Goal: Task Accomplishment & Management: Use online tool/utility

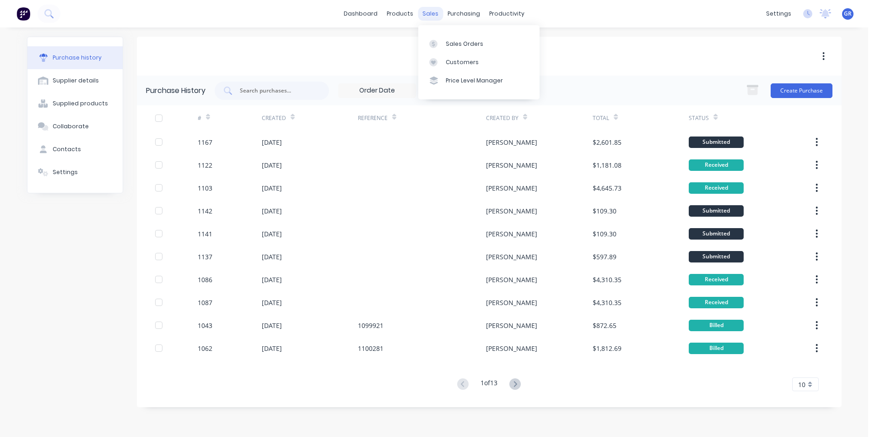
drag, startPoint x: 428, startPoint y: 12, endPoint x: 434, endPoint y: 15, distance: 6.8
click at [428, 12] on div "sales" at bounding box center [430, 14] width 25 height 14
click at [464, 43] on div "Sales Orders" at bounding box center [465, 44] width 38 height 8
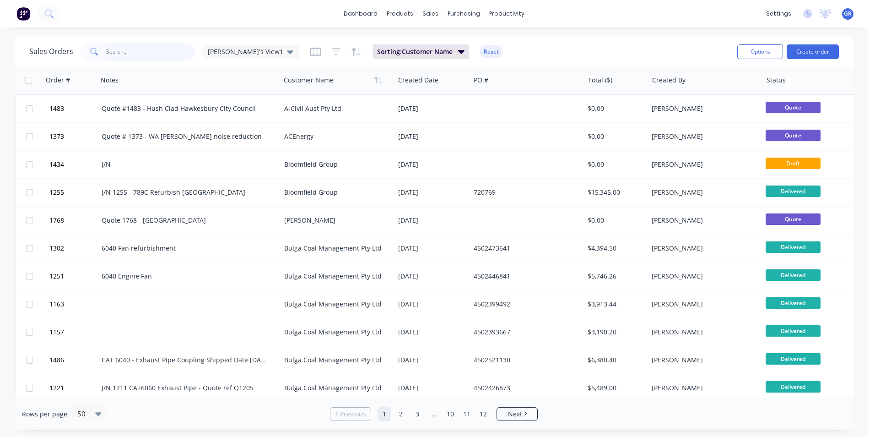
click at [119, 51] on input "text" at bounding box center [150, 52] width 89 height 18
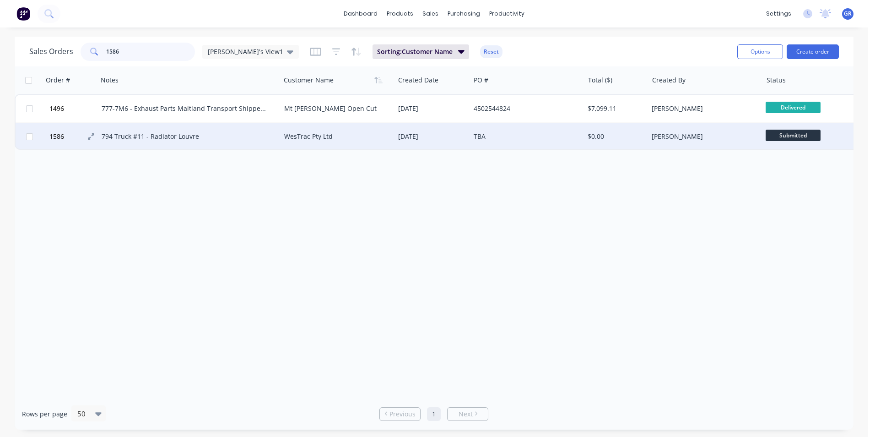
type input "1586"
click at [56, 135] on span "1586" at bounding box center [56, 136] width 15 height 9
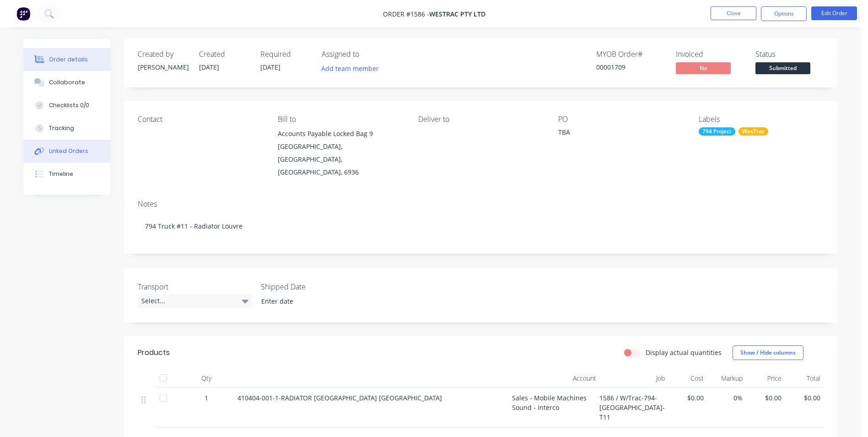
click at [71, 147] on div "Linked Orders" at bounding box center [68, 151] width 39 height 8
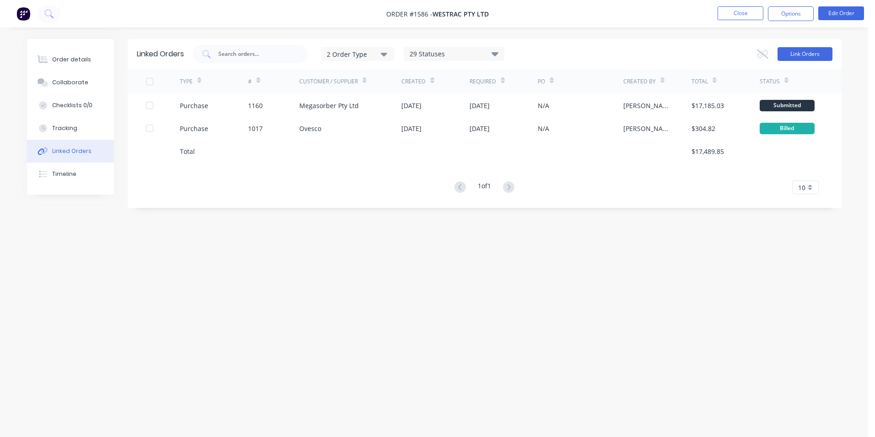
click at [801, 54] on button "Link Orders" at bounding box center [805, 54] width 55 height 14
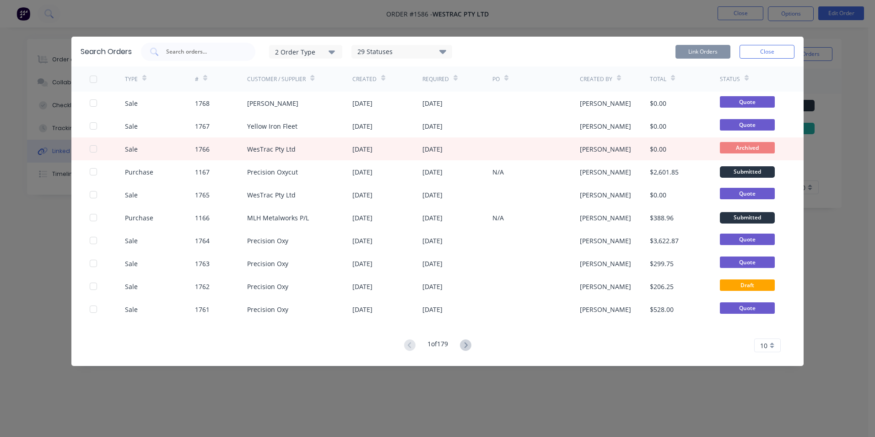
click at [313, 50] on div "2 Order Type" at bounding box center [305, 52] width 61 height 10
click at [296, 72] on div "Sales" at bounding box center [307, 75] width 53 height 10
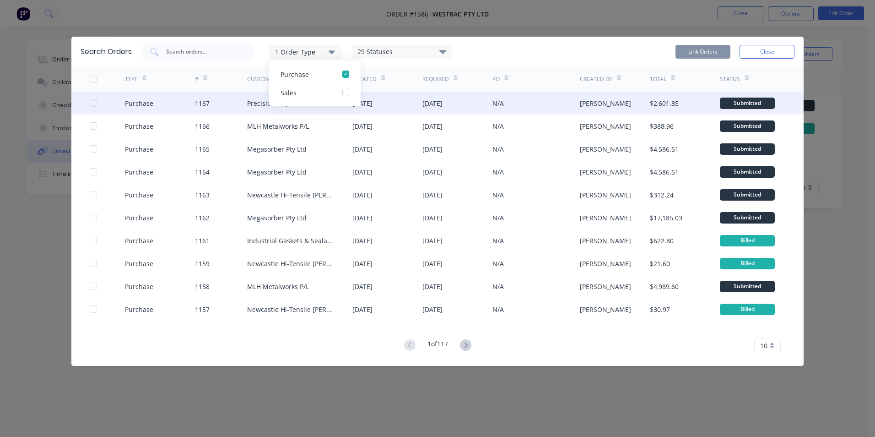
click at [92, 102] on div at bounding box center [93, 103] width 18 height 18
click at [712, 51] on button "Link Orders" at bounding box center [703, 52] width 55 height 14
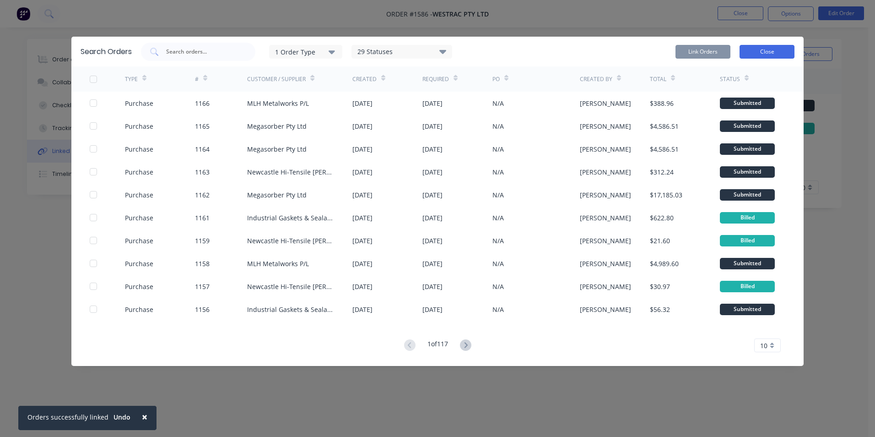
click at [763, 50] on button "Close" at bounding box center [767, 52] width 55 height 14
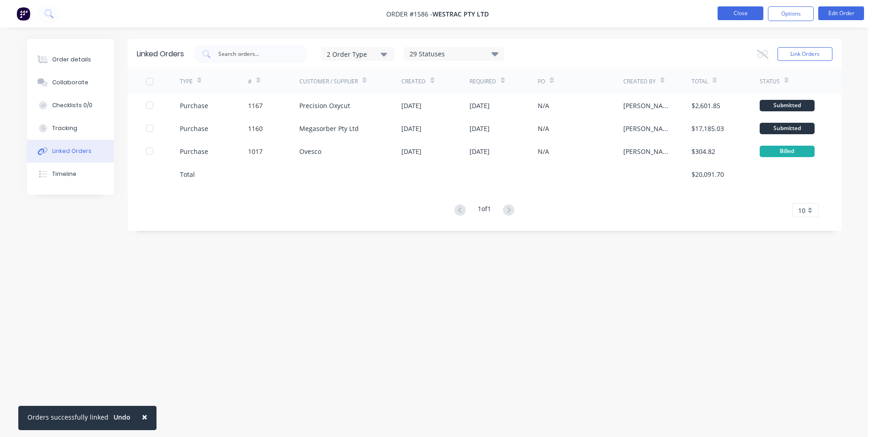
click at [735, 11] on button "Close" at bounding box center [741, 13] width 46 height 14
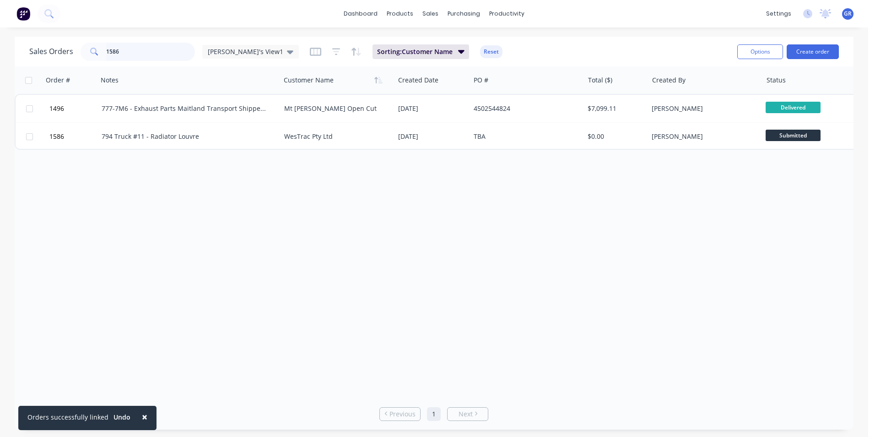
drag, startPoint x: 124, startPoint y: 49, endPoint x: 76, endPoint y: 49, distance: 47.6
click at [76, 49] on div "Sales Orders 1586 [PERSON_NAME]'s View1" at bounding box center [164, 52] width 270 height 18
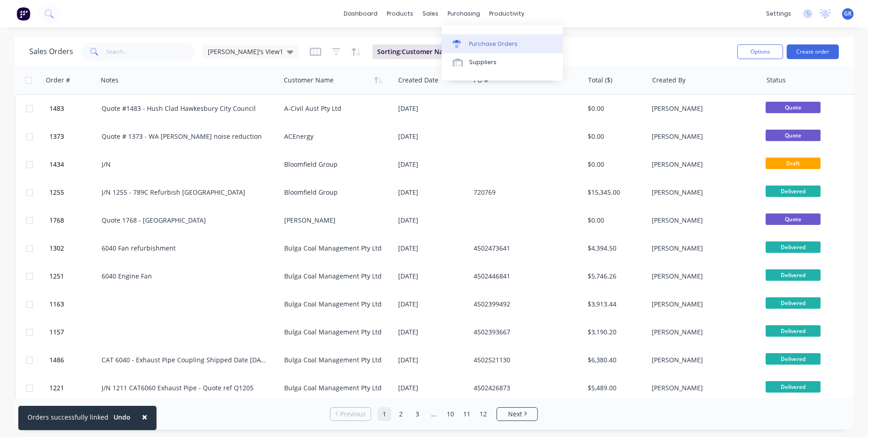
click at [491, 39] on link "Purchase Orders" at bounding box center [502, 43] width 121 height 18
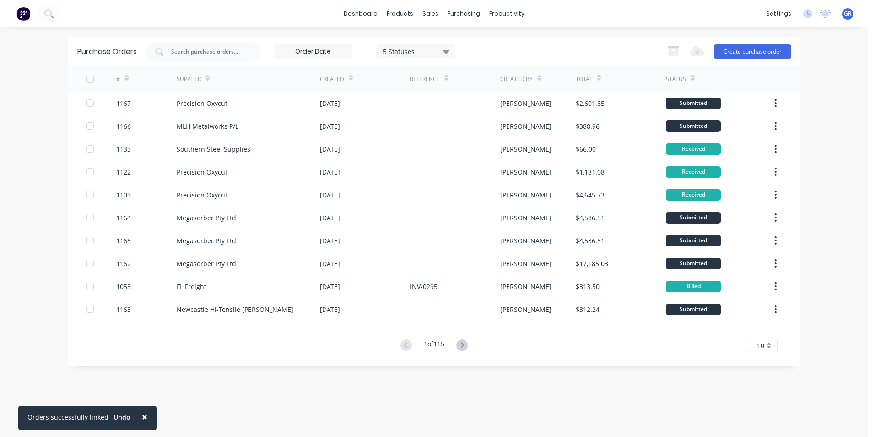
click at [142, 417] on span "×" at bounding box center [144, 416] width 5 height 13
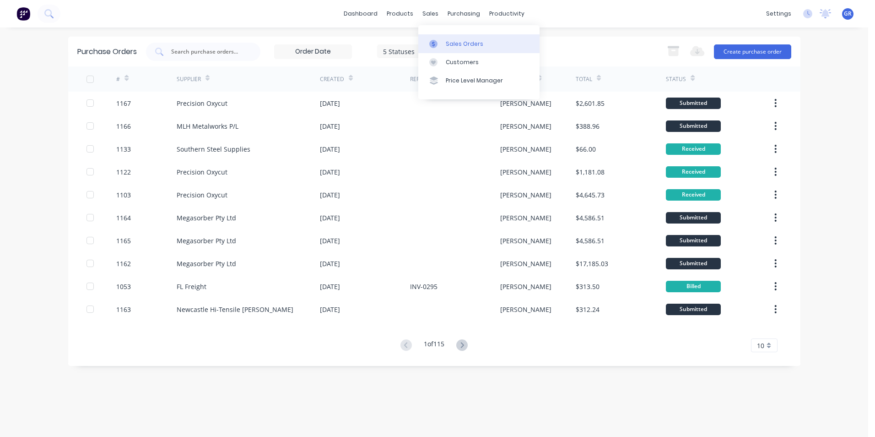
click at [455, 43] on div "Sales Orders" at bounding box center [465, 44] width 38 height 8
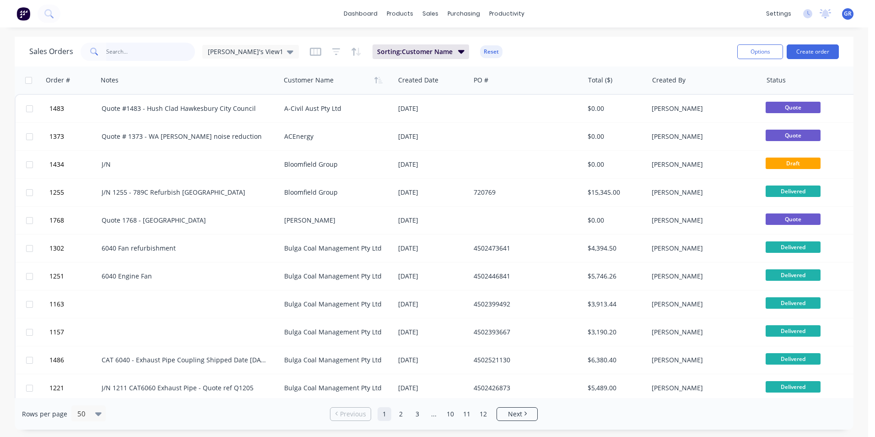
click at [125, 53] on input "text" at bounding box center [150, 52] width 89 height 18
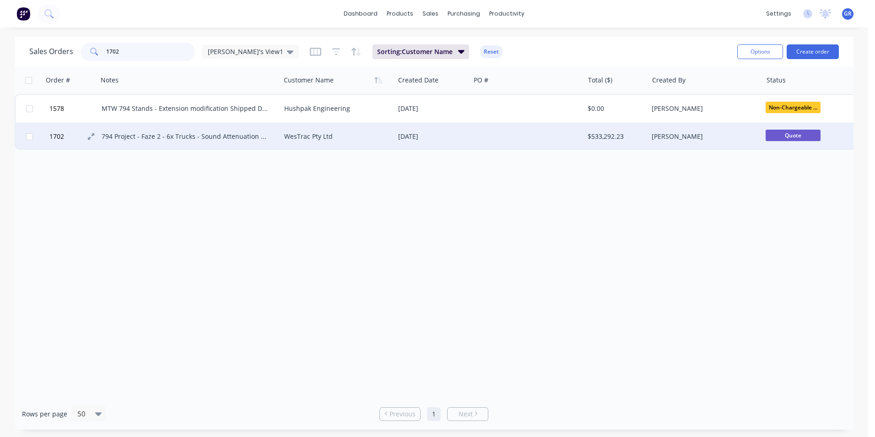
type input "1702"
click at [63, 139] on span "1702" at bounding box center [56, 136] width 15 height 9
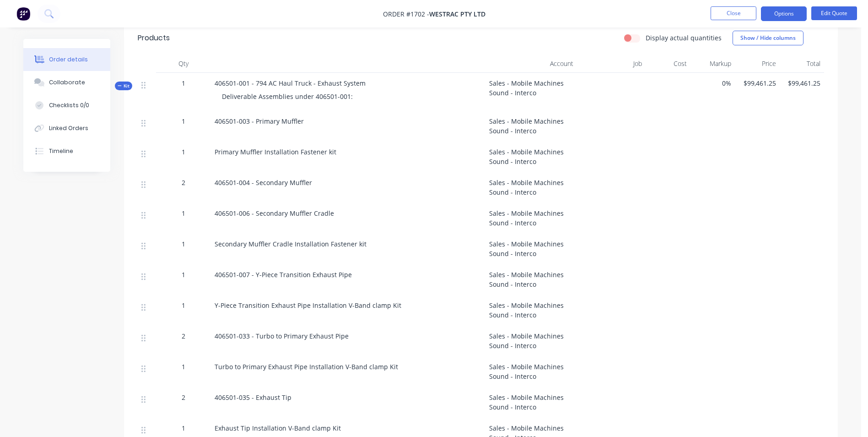
scroll to position [320, 0]
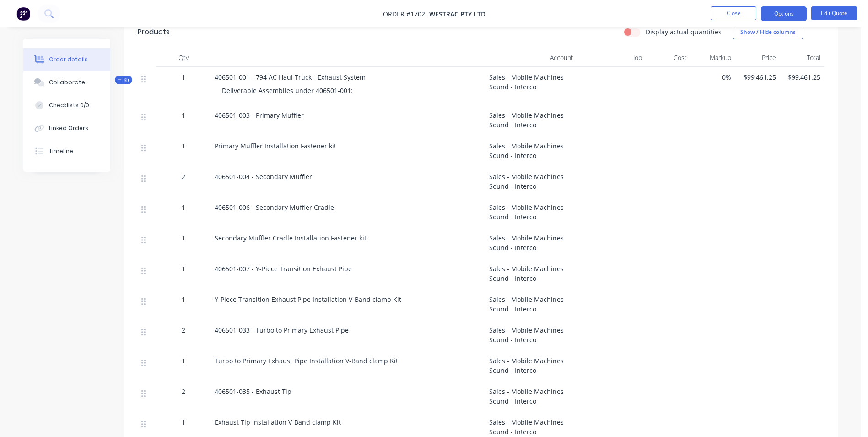
click at [129, 76] on span "Kit" at bounding box center [124, 79] width 12 height 7
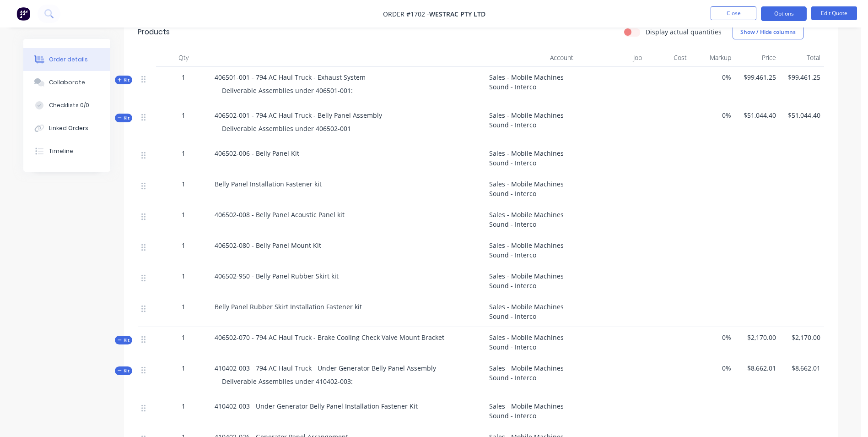
click at [127, 114] on span "Kit" at bounding box center [124, 117] width 12 height 7
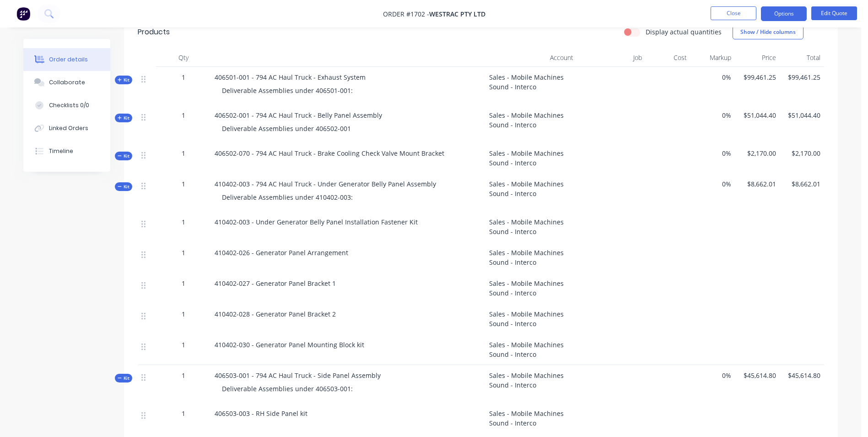
click at [121, 153] on icon at bounding box center [120, 155] width 4 height 5
click at [123, 183] on span "Kit" at bounding box center [124, 186] width 12 height 7
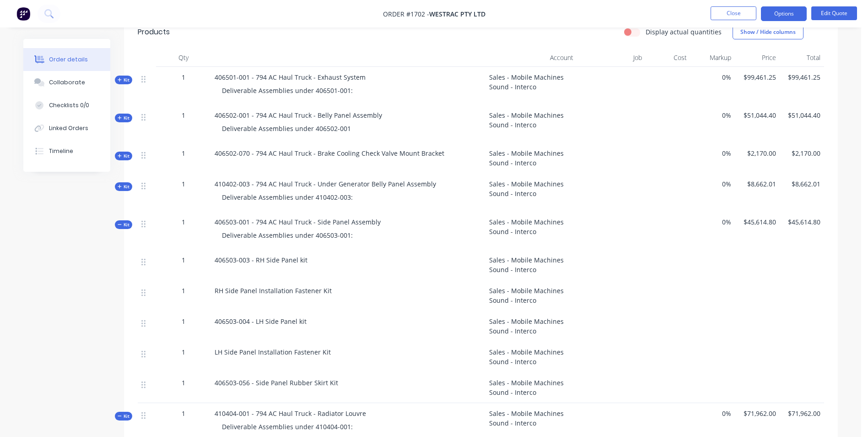
click at [124, 221] on span "Kit" at bounding box center [124, 224] width 12 height 7
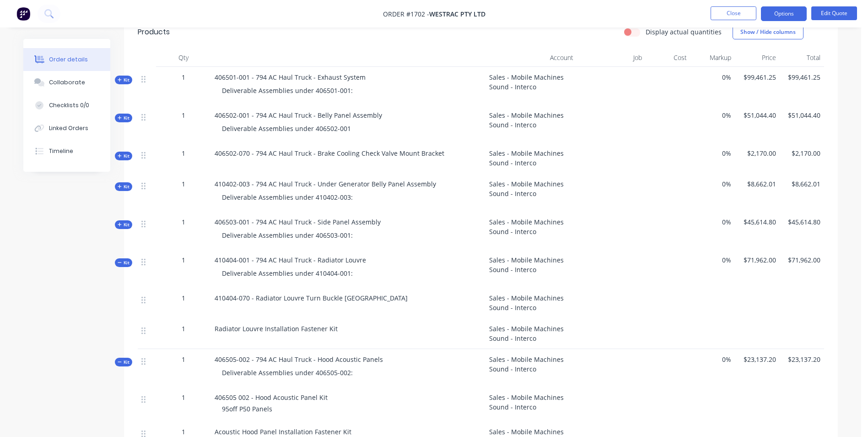
click at [125, 259] on span "Kit" at bounding box center [124, 262] width 12 height 7
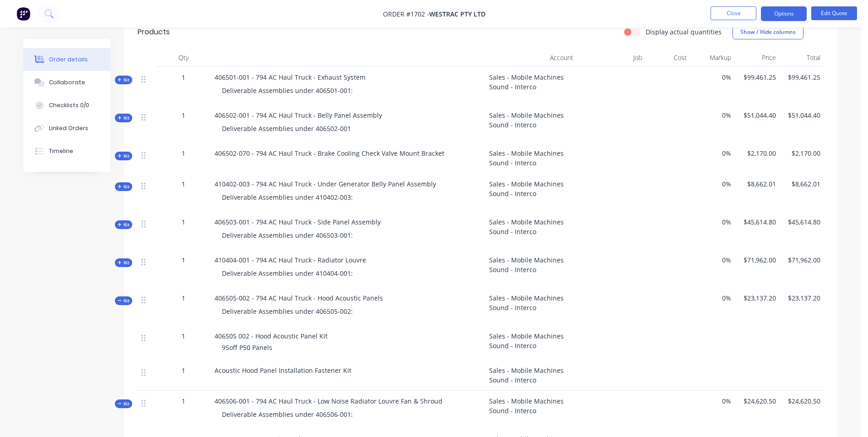
click at [127, 297] on span "Kit" at bounding box center [124, 300] width 12 height 7
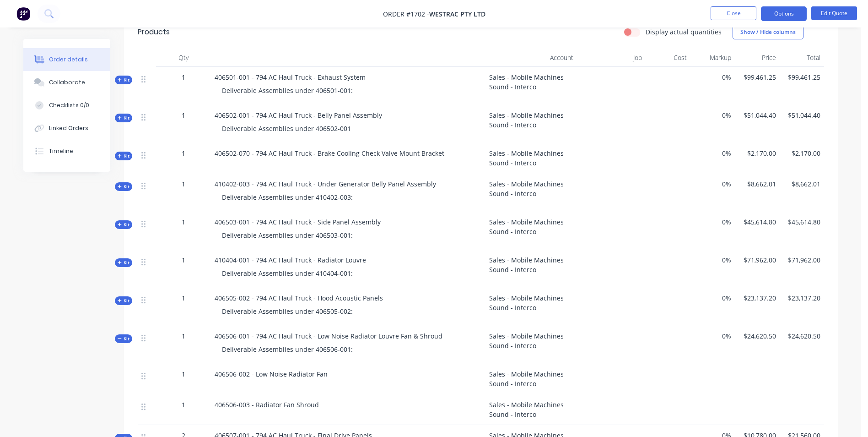
click at [126, 335] on span "Kit" at bounding box center [124, 338] width 12 height 7
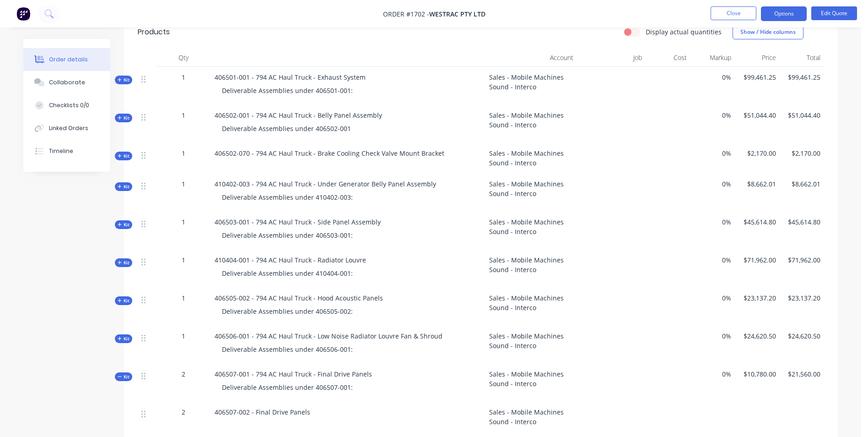
click at [121, 374] on icon at bounding box center [120, 376] width 4 height 5
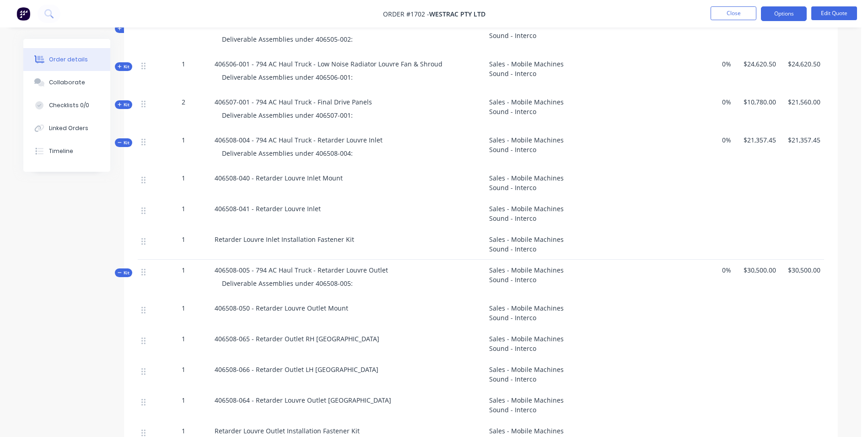
scroll to position [595, 0]
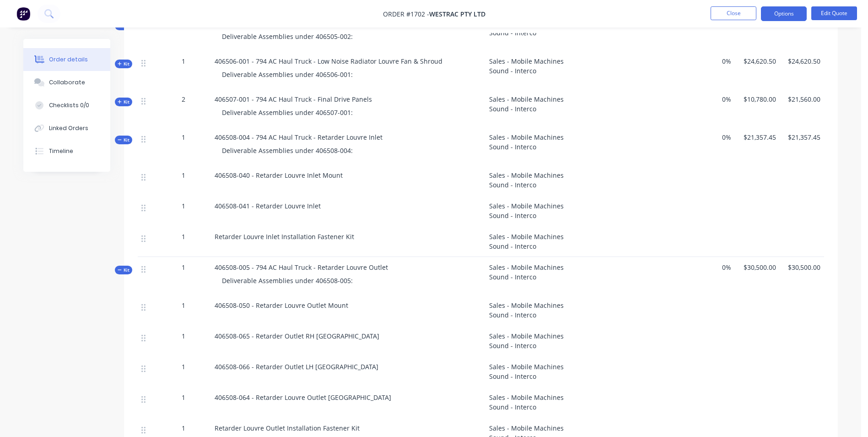
click at [127, 136] on span "Kit" at bounding box center [124, 139] width 12 height 7
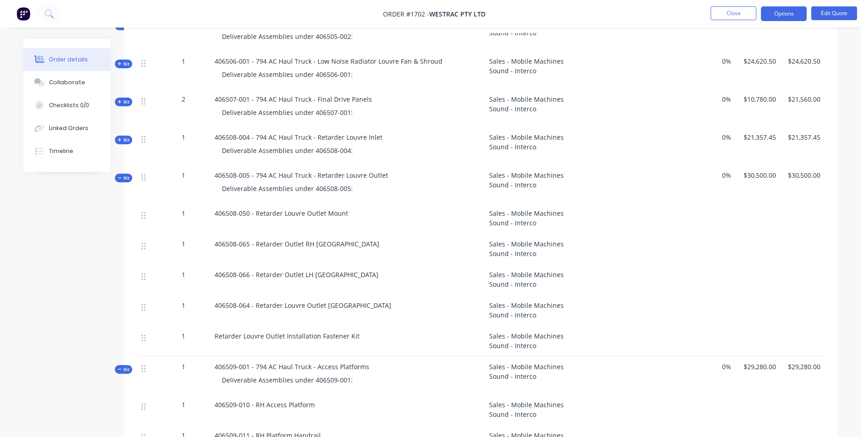
click at [124, 174] on span "Kit" at bounding box center [124, 177] width 12 height 7
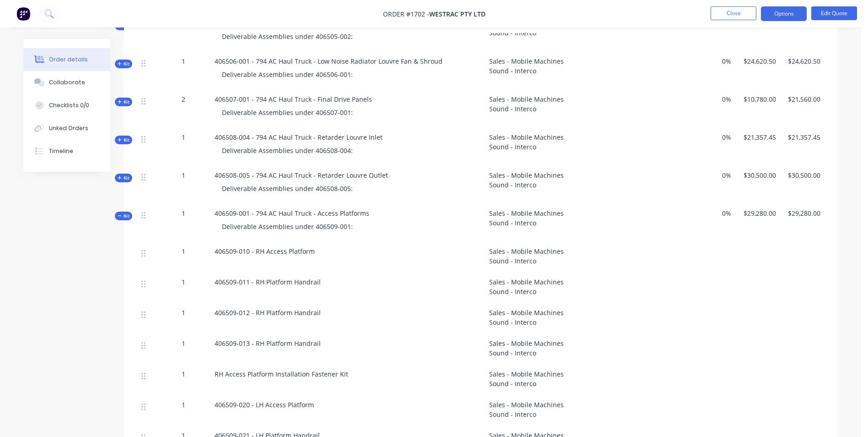
click at [130, 211] on div "Kit" at bounding box center [123, 215] width 17 height 9
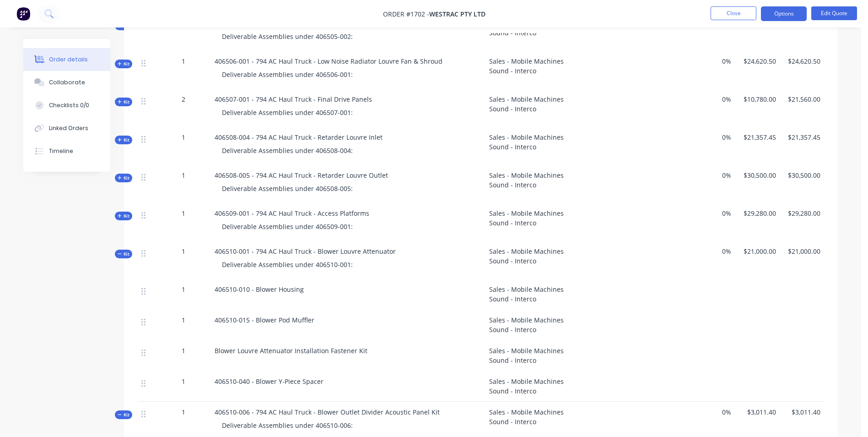
click at [124, 250] on span "Kit" at bounding box center [124, 253] width 12 height 7
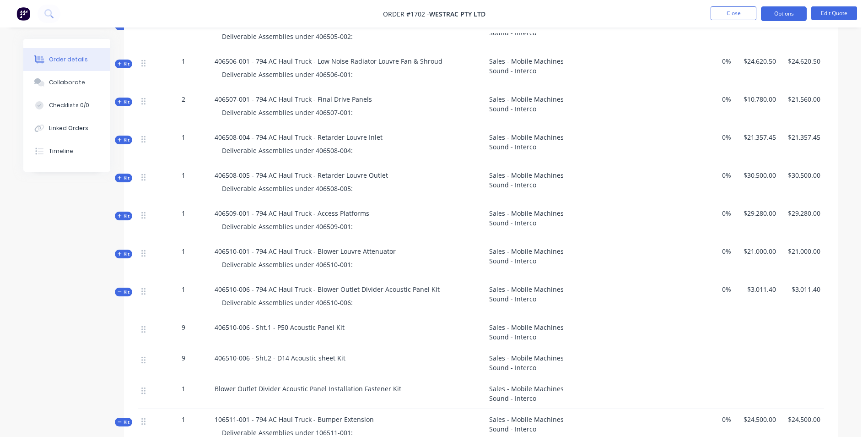
click at [123, 288] on span "Kit" at bounding box center [124, 291] width 12 height 7
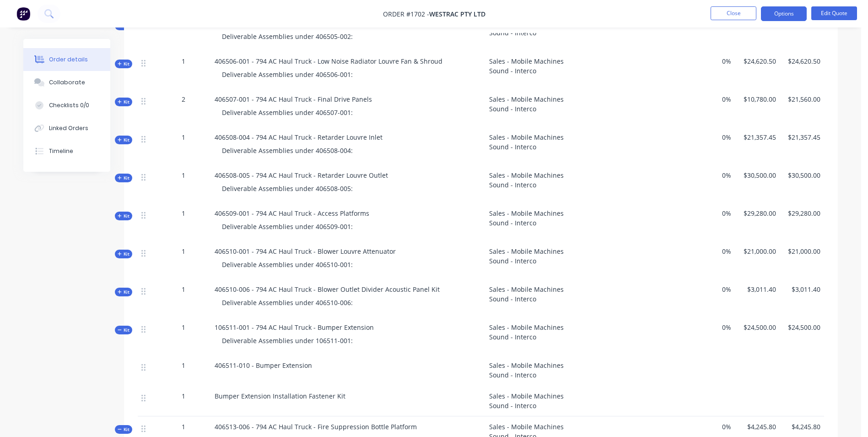
click at [126, 326] on span "Kit" at bounding box center [124, 329] width 12 height 7
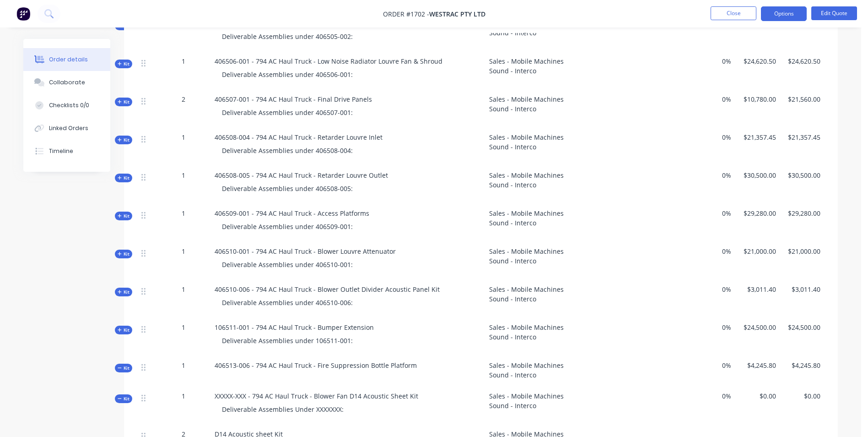
click at [127, 364] on span "Kit" at bounding box center [124, 367] width 12 height 7
click at [124, 395] on span "Kit" at bounding box center [124, 398] width 12 height 7
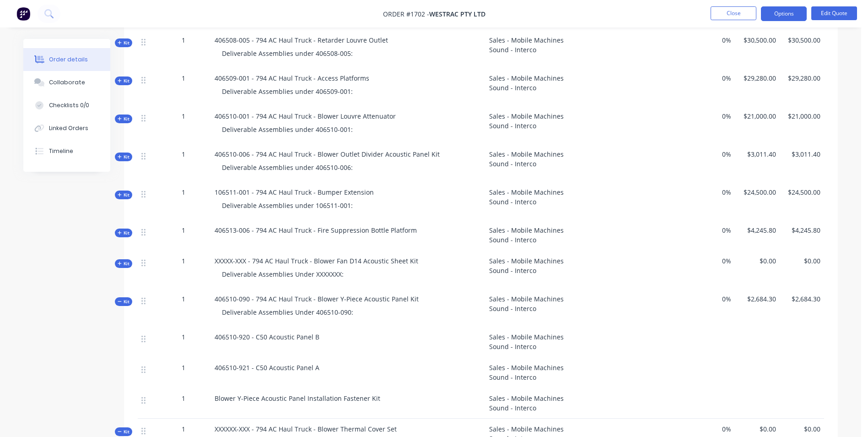
scroll to position [732, 0]
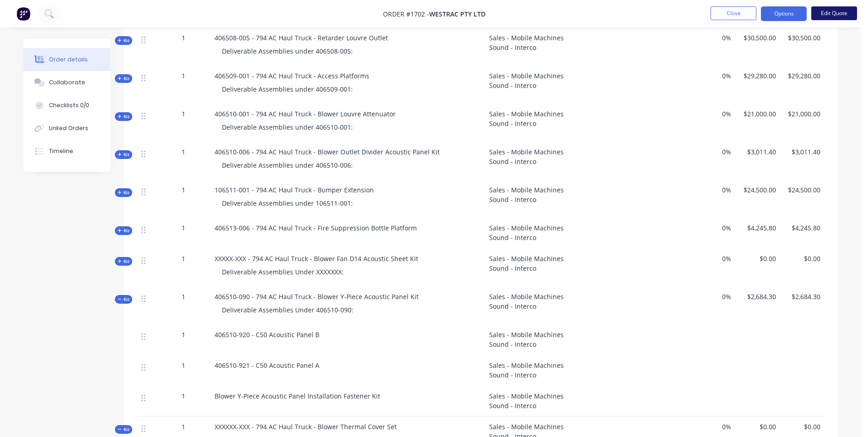
click at [840, 7] on button "Edit Quote" at bounding box center [834, 13] width 46 height 14
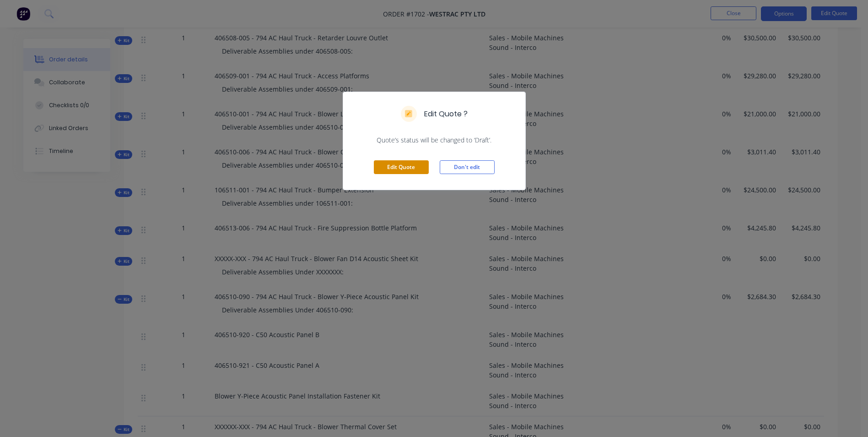
click at [407, 167] on button "Edit Quote" at bounding box center [401, 167] width 55 height 14
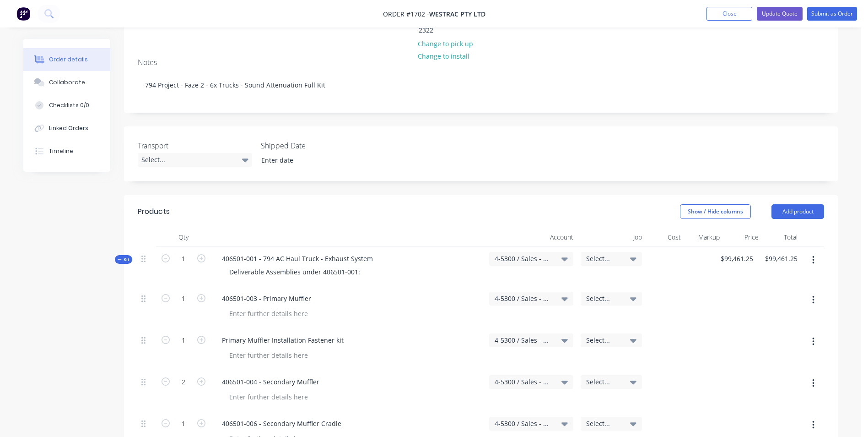
scroll to position [183, 0]
click at [124, 254] on span "Kit" at bounding box center [124, 257] width 12 height 7
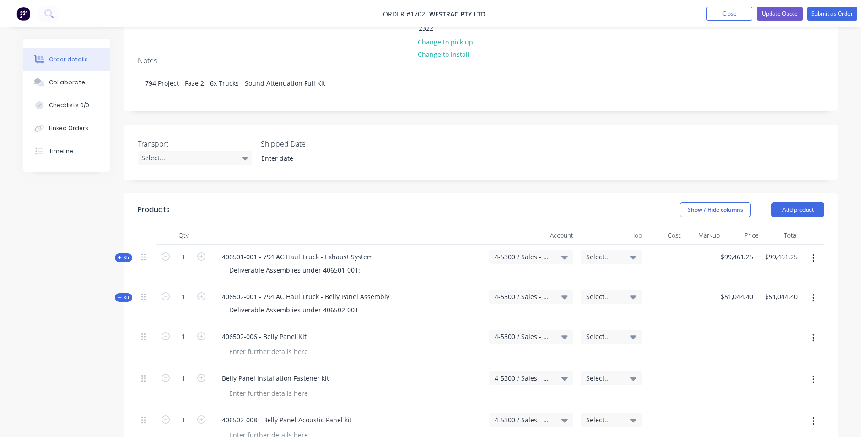
click at [120, 295] on icon at bounding box center [120, 297] width 4 height 5
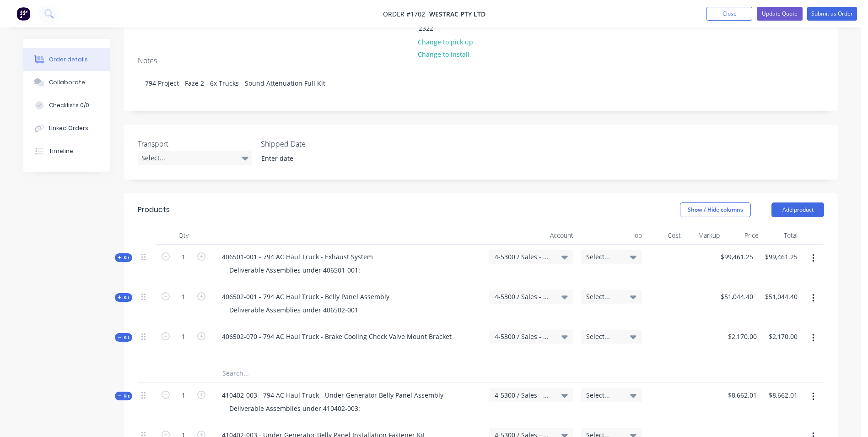
click at [124, 334] on span "Kit" at bounding box center [124, 337] width 12 height 7
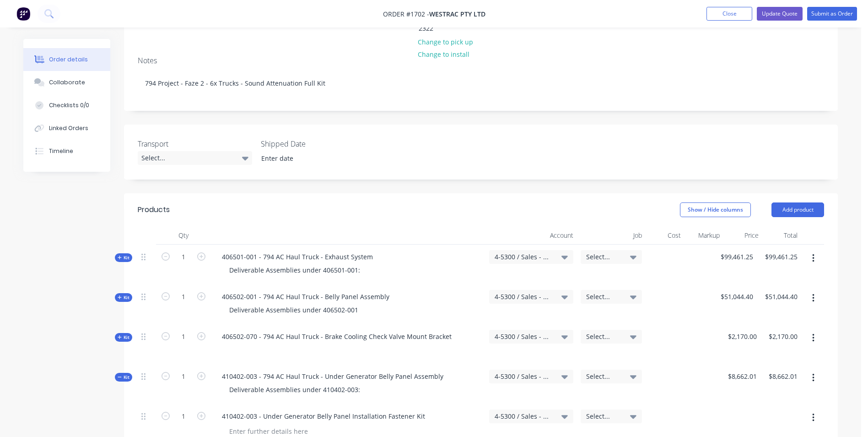
click at [124, 373] on span "Kit" at bounding box center [124, 376] width 12 height 7
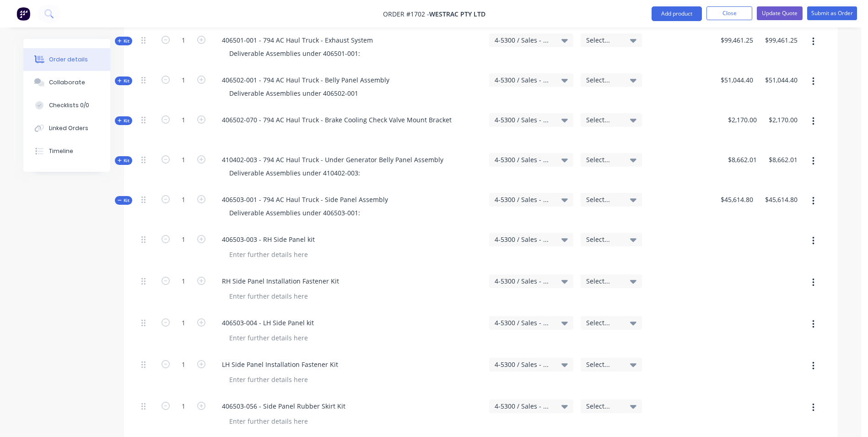
scroll to position [412, 0]
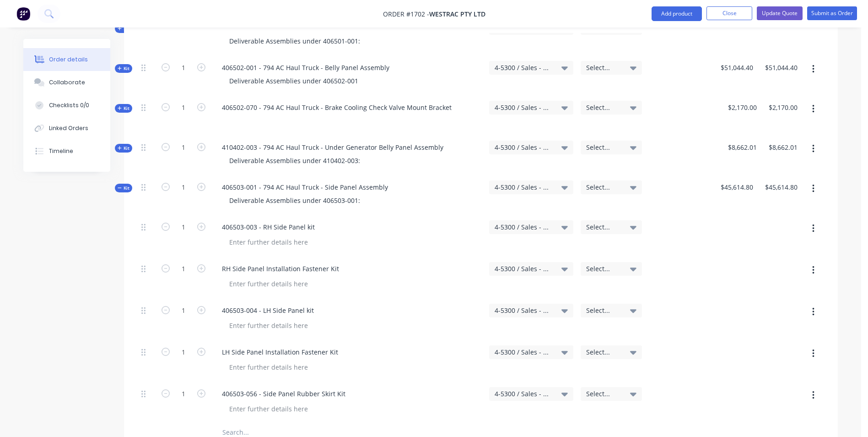
click at [126, 184] on span "Kit" at bounding box center [124, 187] width 12 height 7
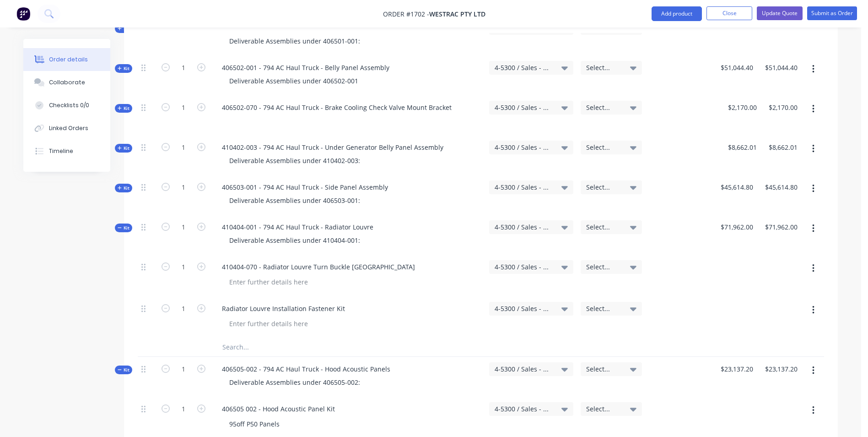
click at [122, 224] on span "Kit" at bounding box center [124, 227] width 12 height 7
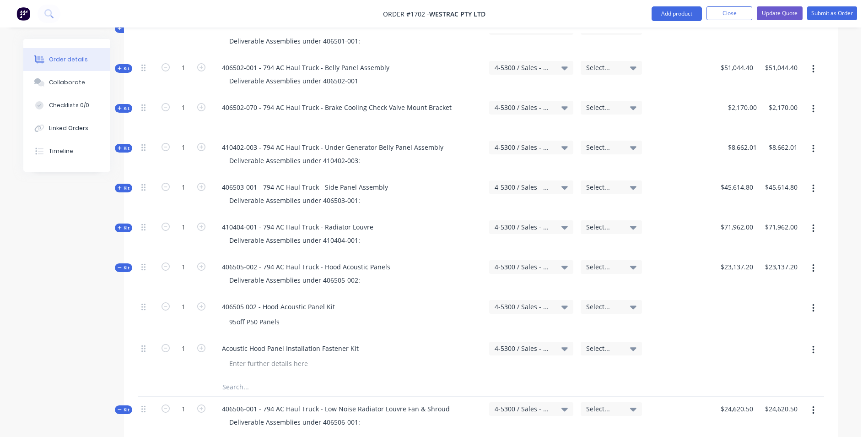
click at [123, 264] on span "Kit" at bounding box center [124, 267] width 12 height 7
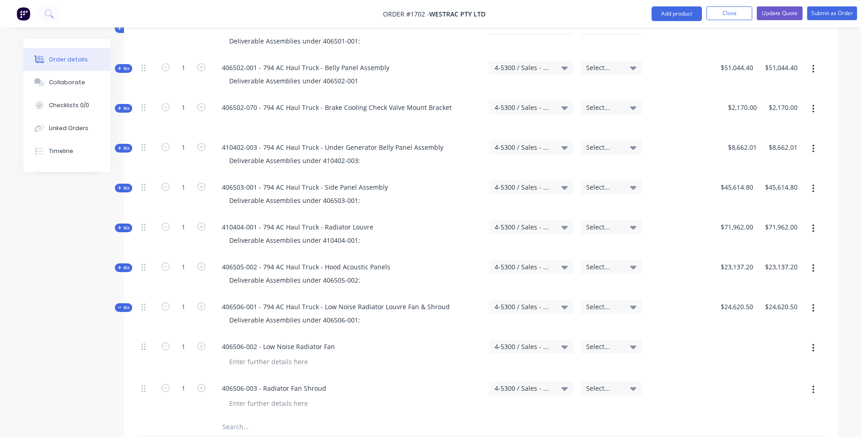
click at [124, 304] on span "Kit" at bounding box center [124, 307] width 12 height 7
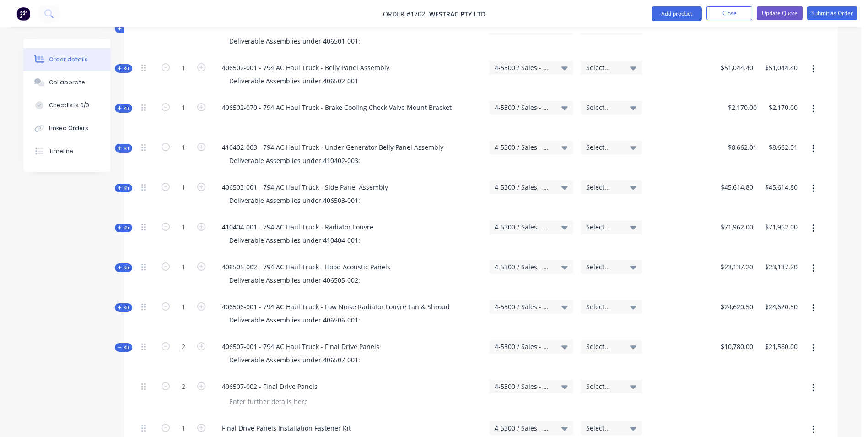
click at [125, 344] on span "Kit" at bounding box center [124, 347] width 12 height 7
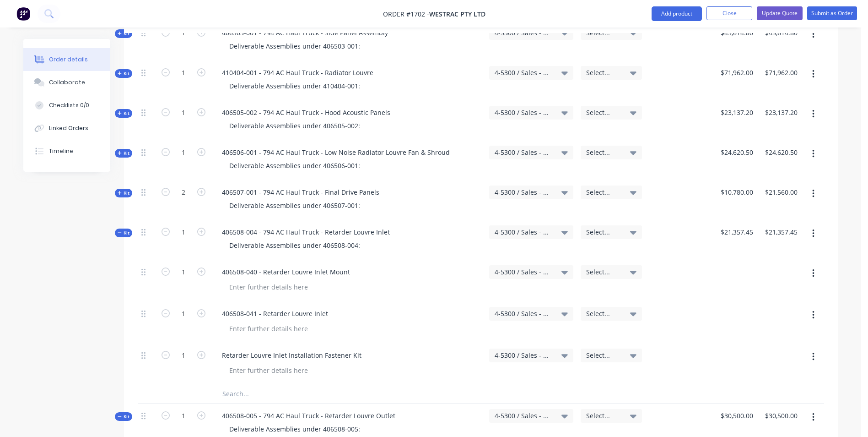
scroll to position [595, 0]
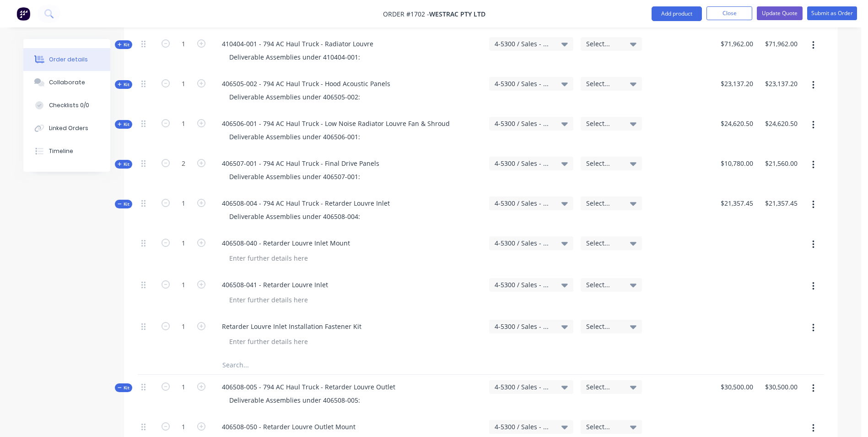
click at [126, 200] on span "Kit" at bounding box center [124, 203] width 12 height 7
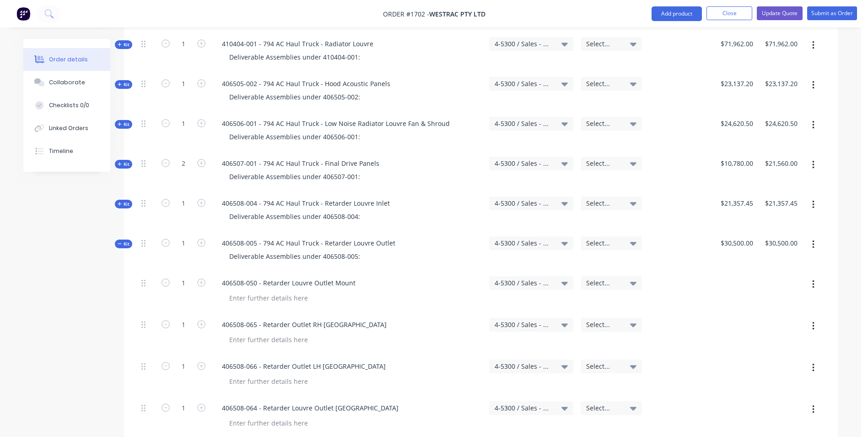
click at [125, 240] on span "Kit" at bounding box center [124, 243] width 12 height 7
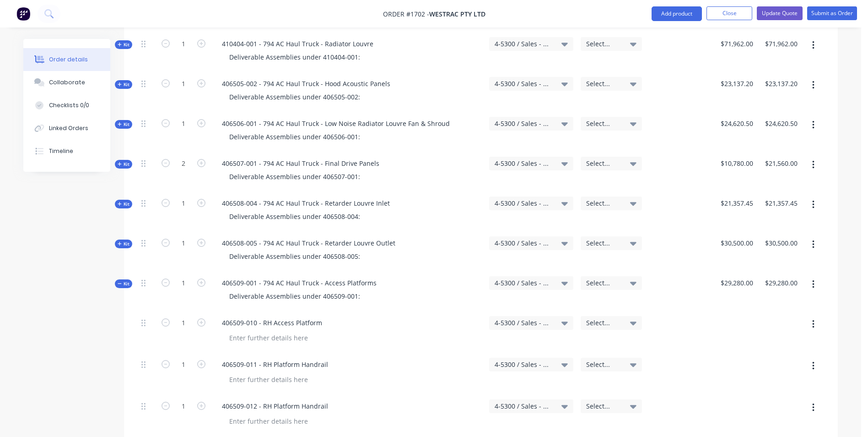
click at [123, 280] on span "Kit" at bounding box center [124, 283] width 12 height 7
click at [126, 320] on span "Kit" at bounding box center [124, 323] width 12 height 7
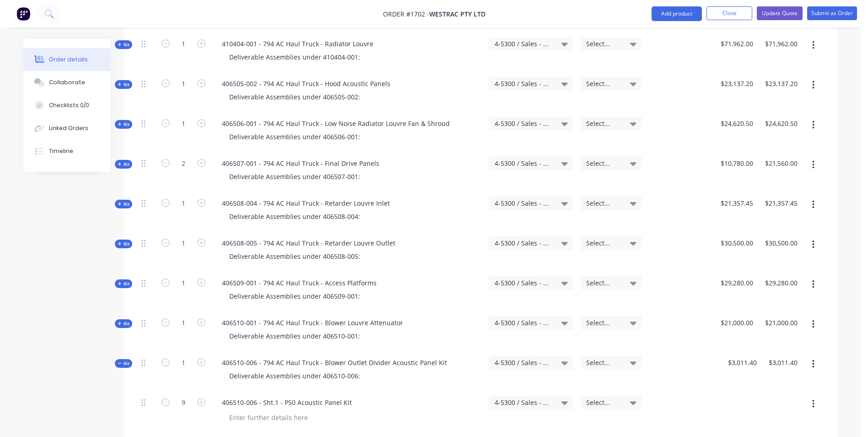
click at [128, 360] on span "Kit" at bounding box center [124, 363] width 12 height 7
click at [124, 400] on span "Kit" at bounding box center [124, 403] width 12 height 7
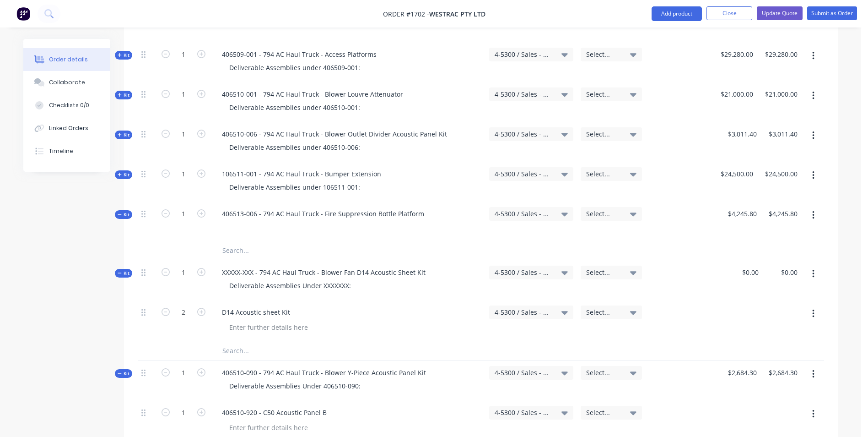
scroll to position [824, 0]
click at [124, 211] on span "Kit" at bounding box center [124, 214] width 12 height 7
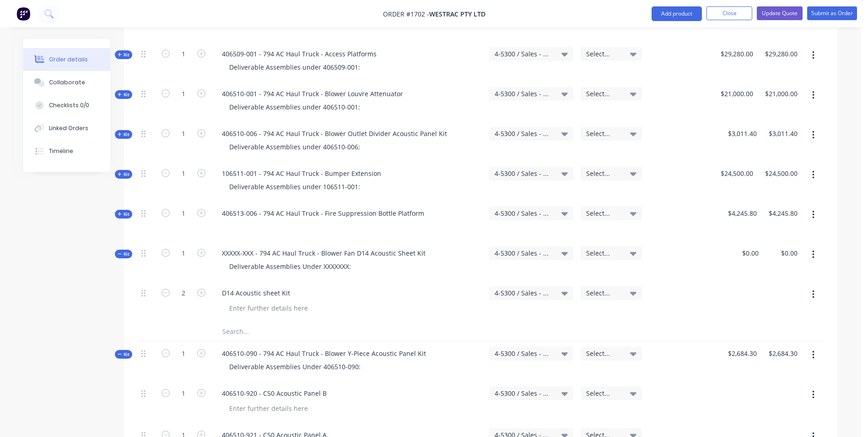
click at [124, 250] on span "Kit" at bounding box center [124, 253] width 12 height 7
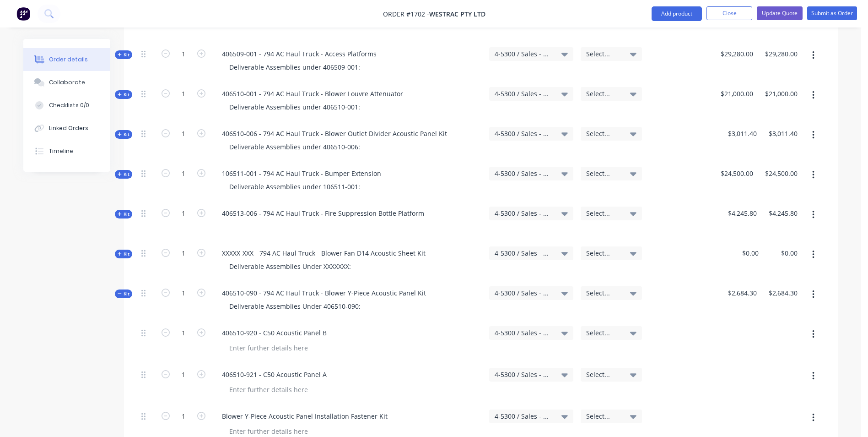
click at [126, 290] on span "Kit" at bounding box center [124, 293] width 12 height 7
click at [123, 330] on span "Kit" at bounding box center [124, 333] width 12 height 7
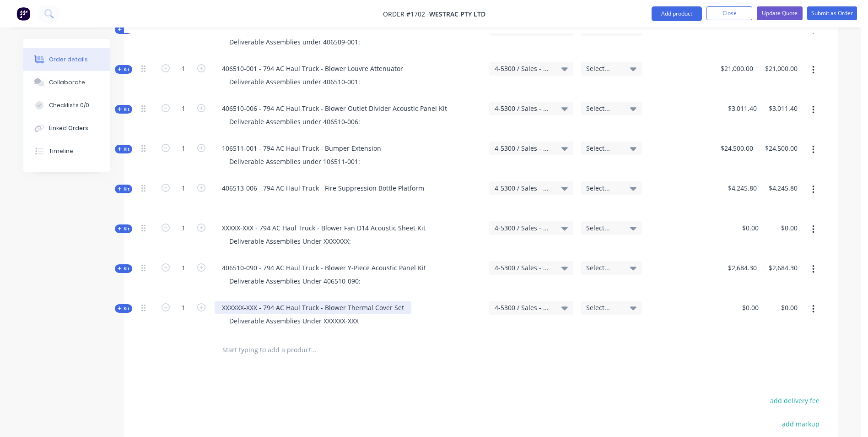
scroll to position [870, 0]
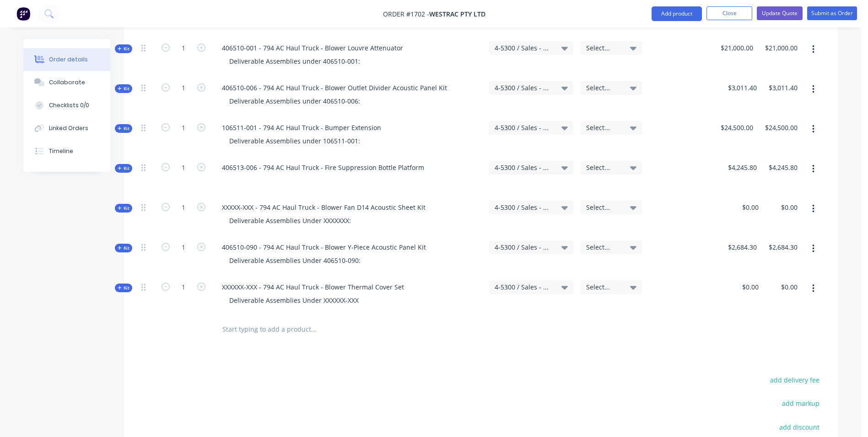
click at [121, 285] on icon at bounding box center [120, 287] width 4 height 5
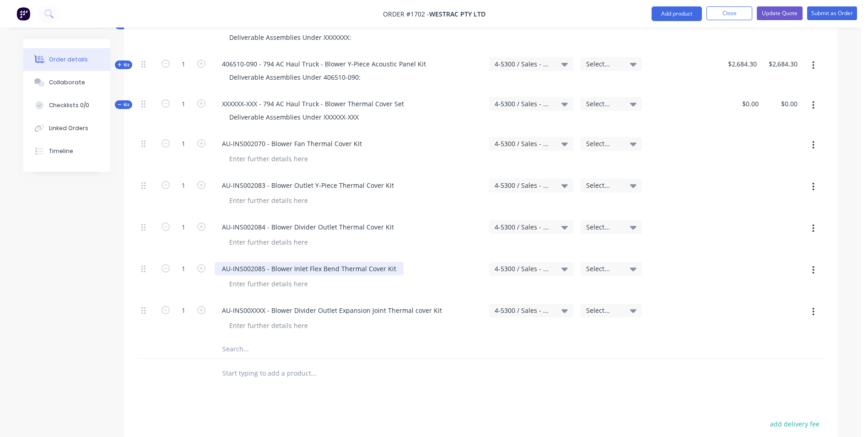
scroll to position [1098, 0]
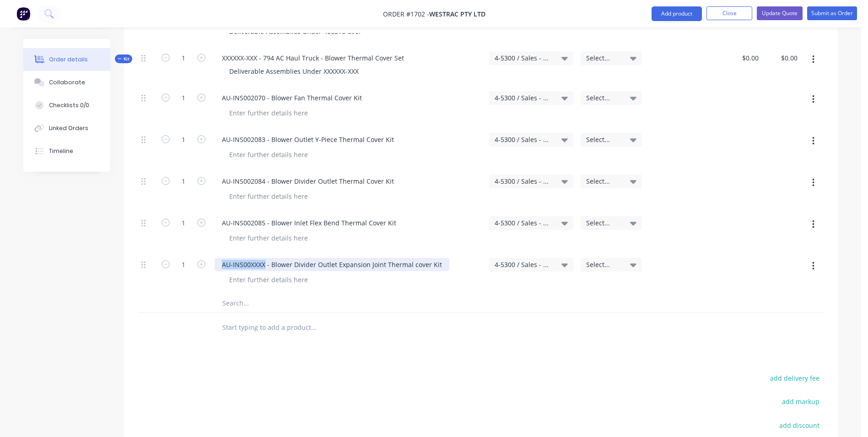
drag, startPoint x: 265, startPoint y: 225, endPoint x: 219, endPoint y: 227, distance: 45.8
click at [219, 258] on div "AU-INS00XXXX - Blower Divider Outlet Expansion Joint Thermal cover Kit" at bounding box center [332, 264] width 235 height 13
paste div
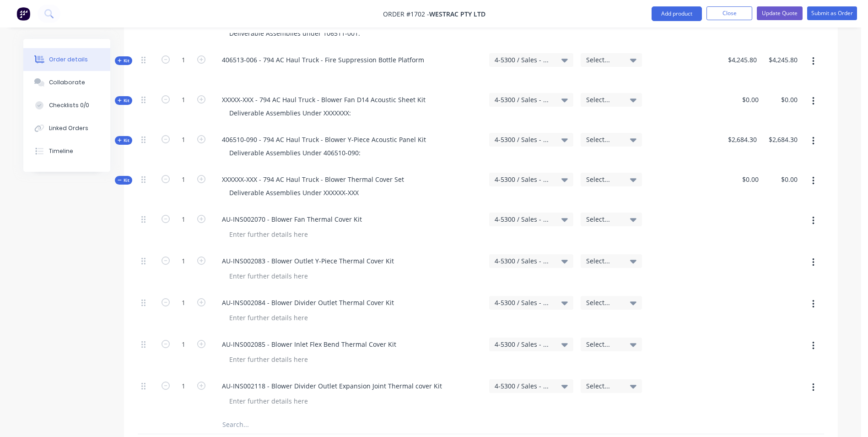
scroll to position [961, 0]
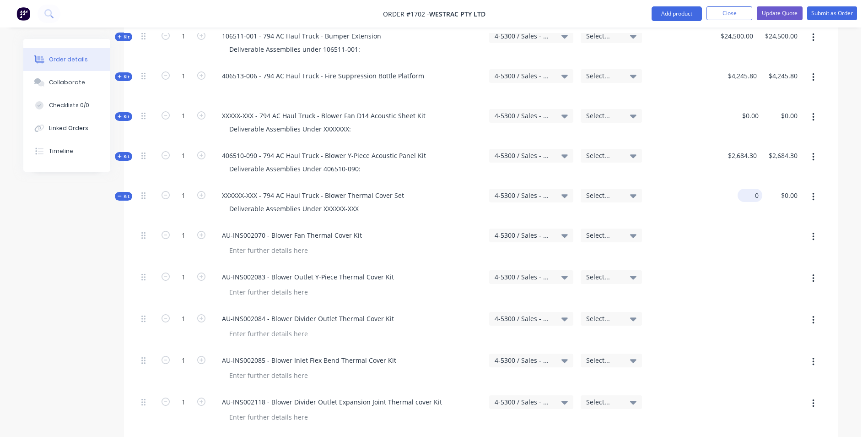
click at [752, 189] on input "0" at bounding box center [751, 195] width 21 height 13
type input "$8,256.59"
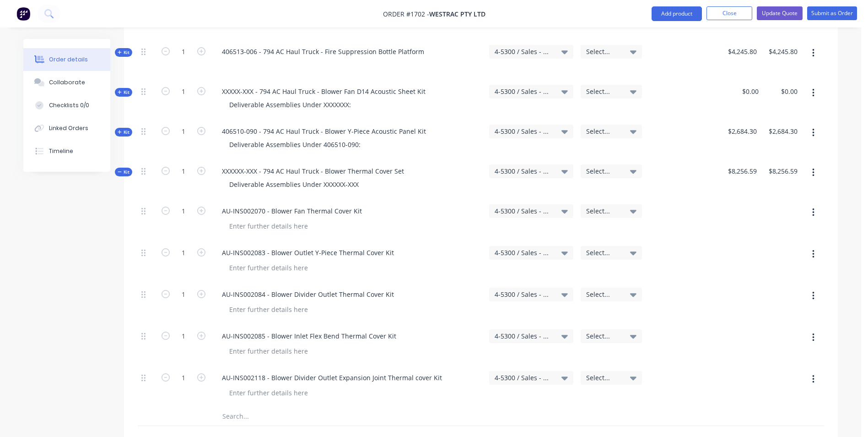
scroll to position [1007, 0]
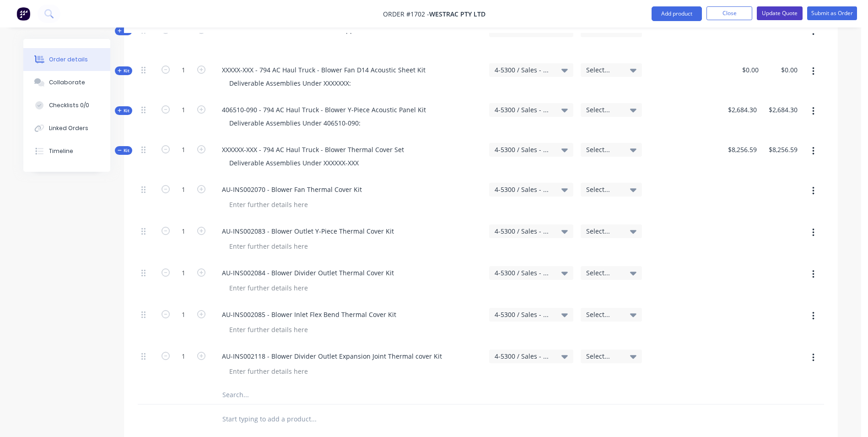
type input "8256.59"
drag, startPoint x: 781, startPoint y: 12, endPoint x: 792, endPoint y: 16, distance: 11.9
click at [781, 12] on button "Update Quote" at bounding box center [780, 13] width 46 height 14
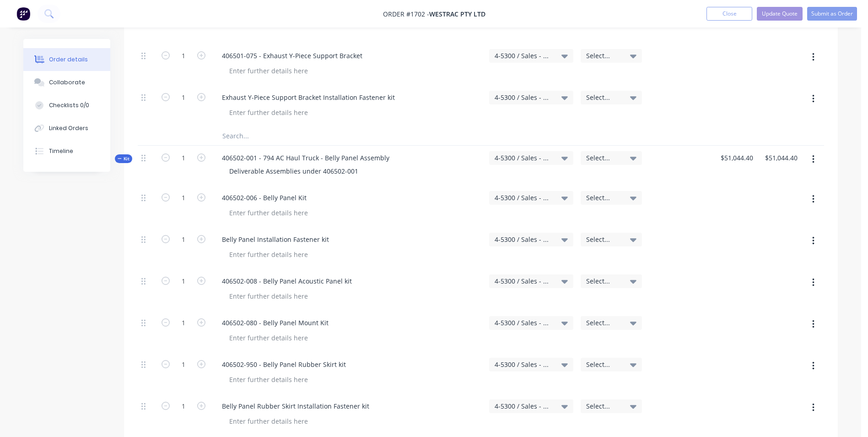
scroll to position [0, 0]
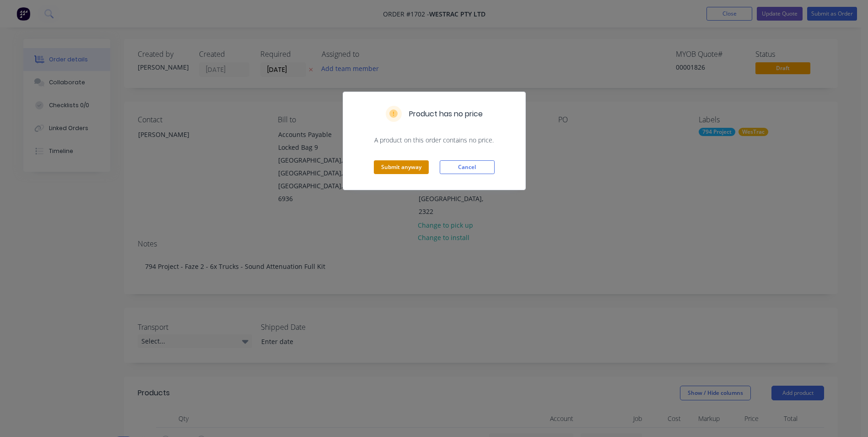
click at [392, 165] on button "Submit anyway" at bounding box center [401, 167] width 55 height 14
